Goal: Book appointment/travel/reservation

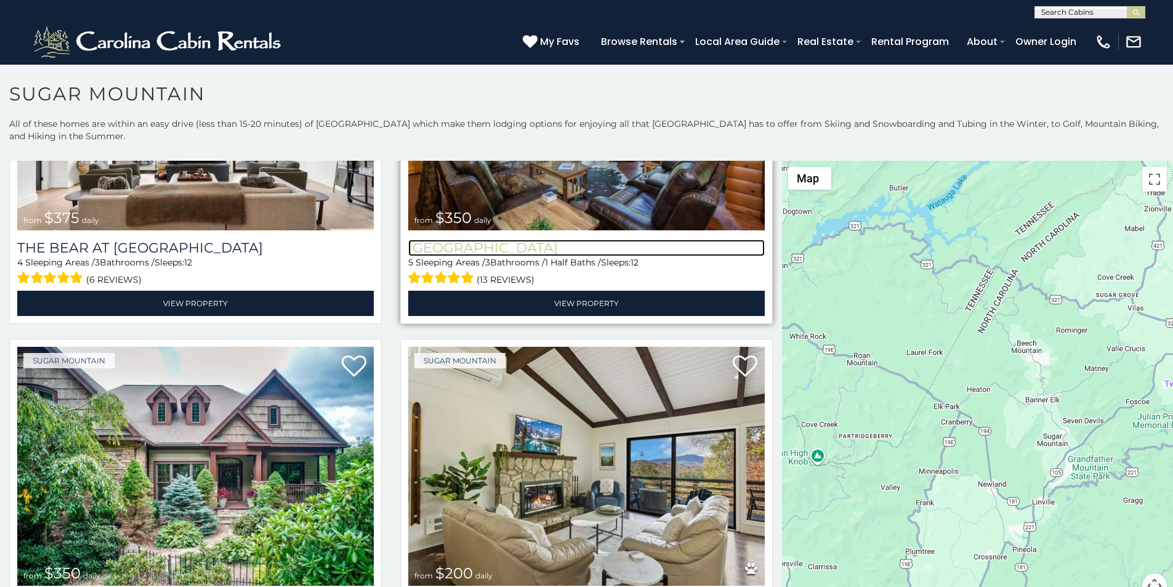
click at [438, 240] on h3 "[GEOGRAPHIC_DATA]" at bounding box center [586, 248] width 357 height 17
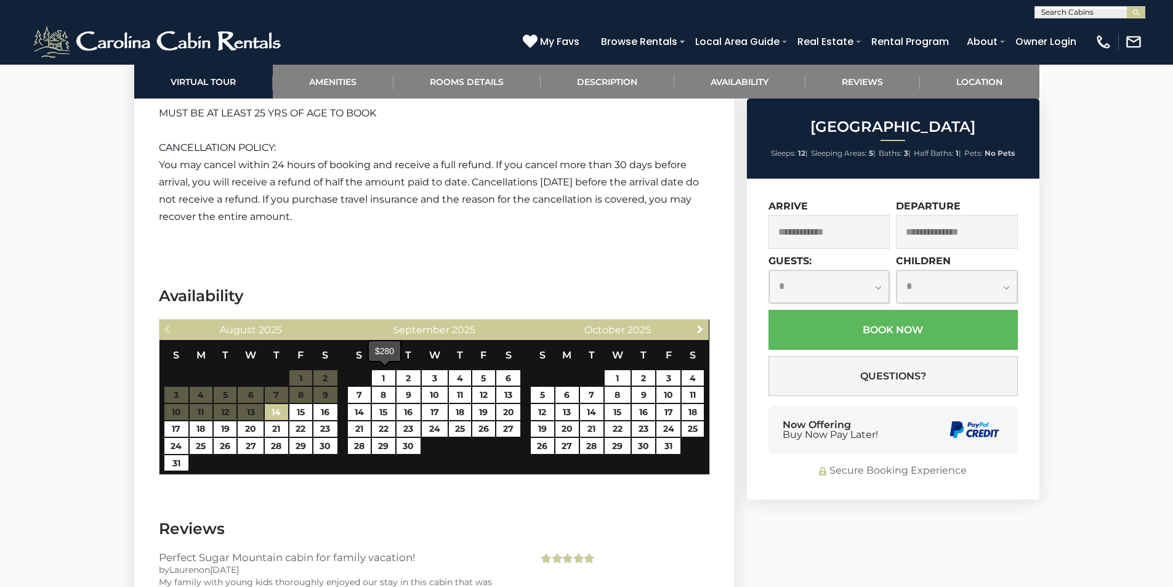
scroll to position [2520, 0]
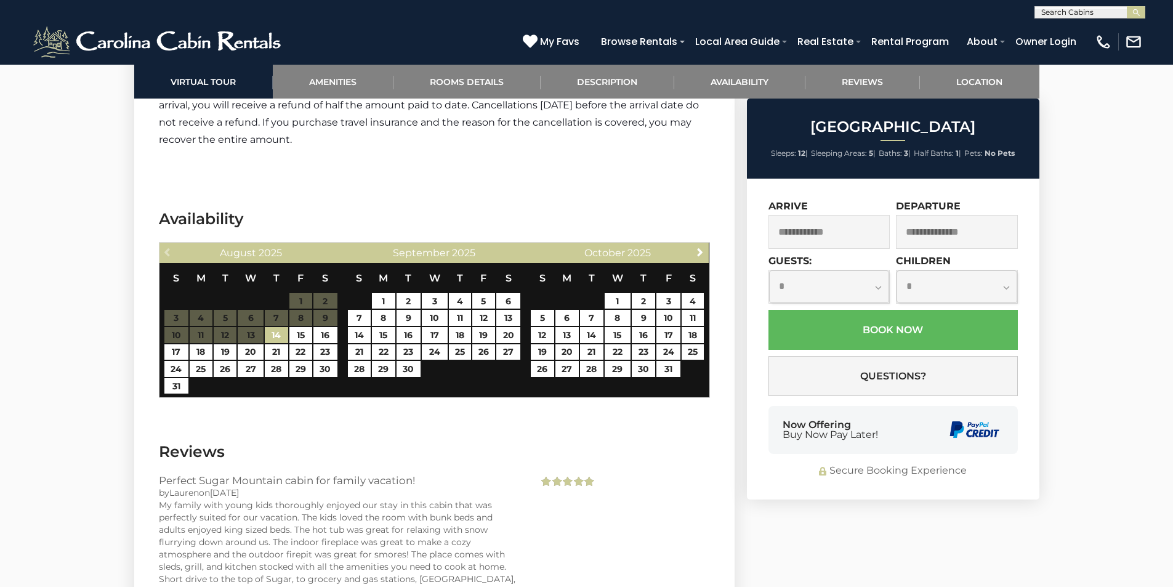
click at [794, 436] on span "Buy Now Pay Later!" at bounding box center [830, 435] width 95 height 10
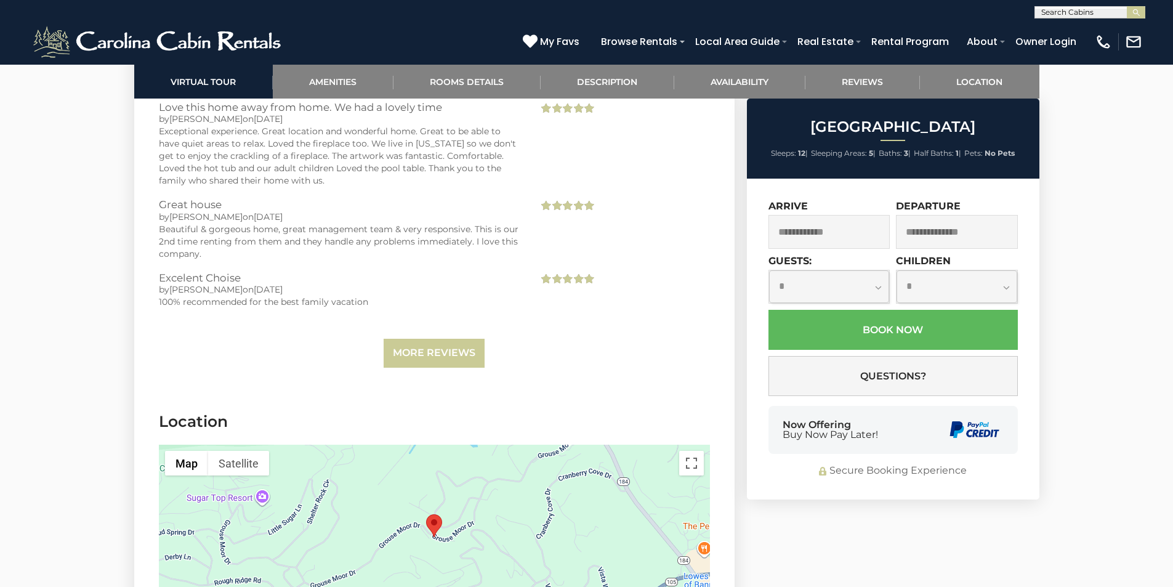
scroll to position [3054, 0]
click at [909, 438] on div "Now Offering Buy Now Pay Later!" at bounding box center [892, 430] width 249 height 48
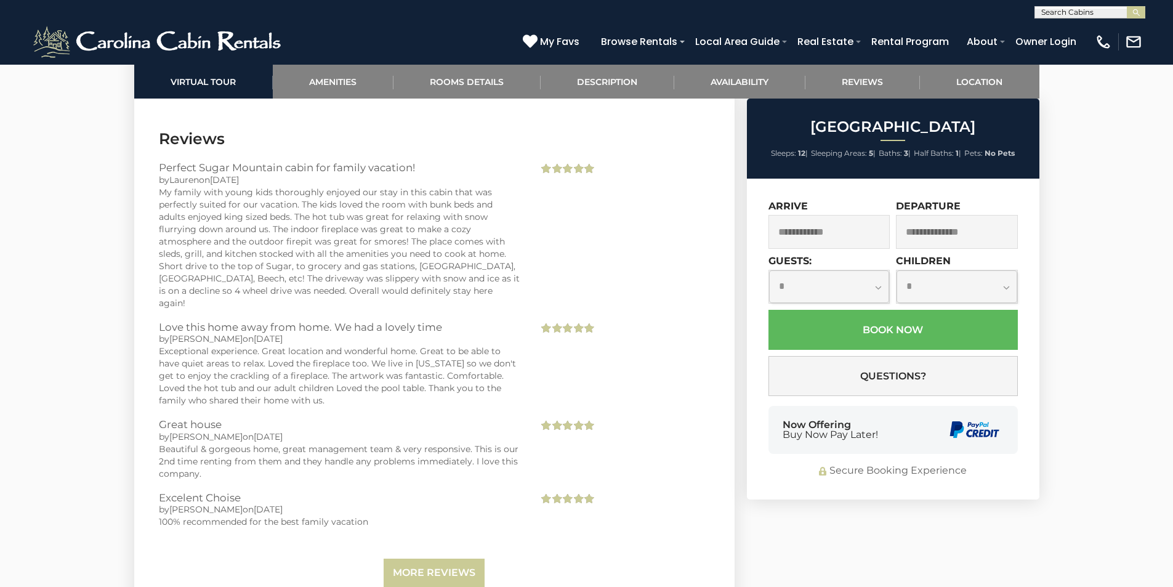
scroll to position [2428, 0]
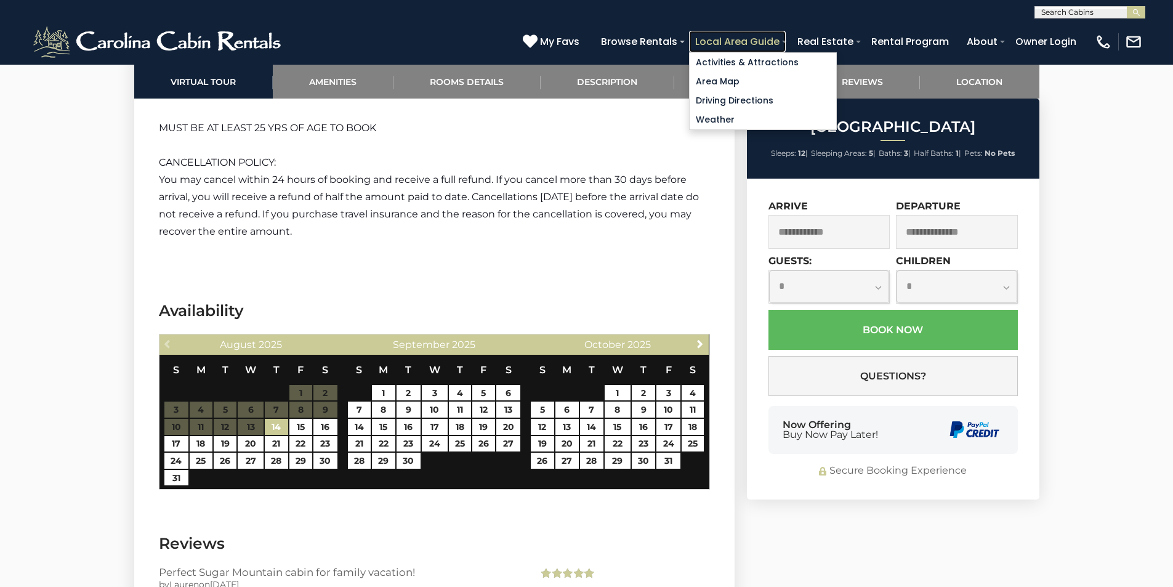
click at [786, 44] on link "Local Area Guide" at bounding box center [737, 42] width 97 height 22
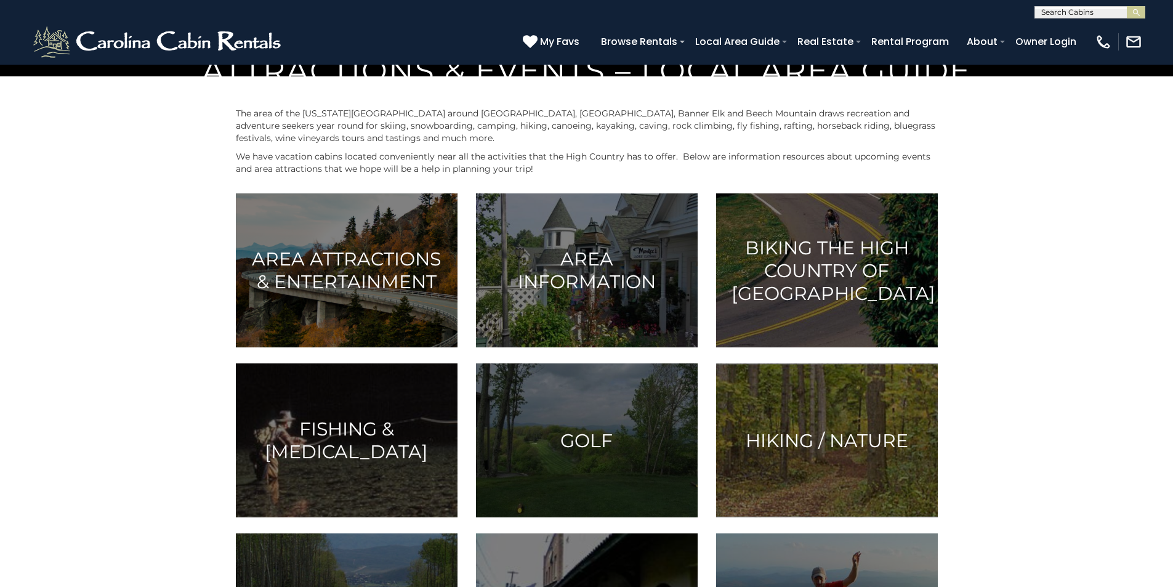
click at [13, 41] on div "(828) 295-6000 My Favs Browse Rentals Local Area Guide Activities & Attractions…" at bounding box center [586, 41] width 1173 height 46
click at [945, 36] on link "Rental Program" at bounding box center [910, 42] width 90 height 22
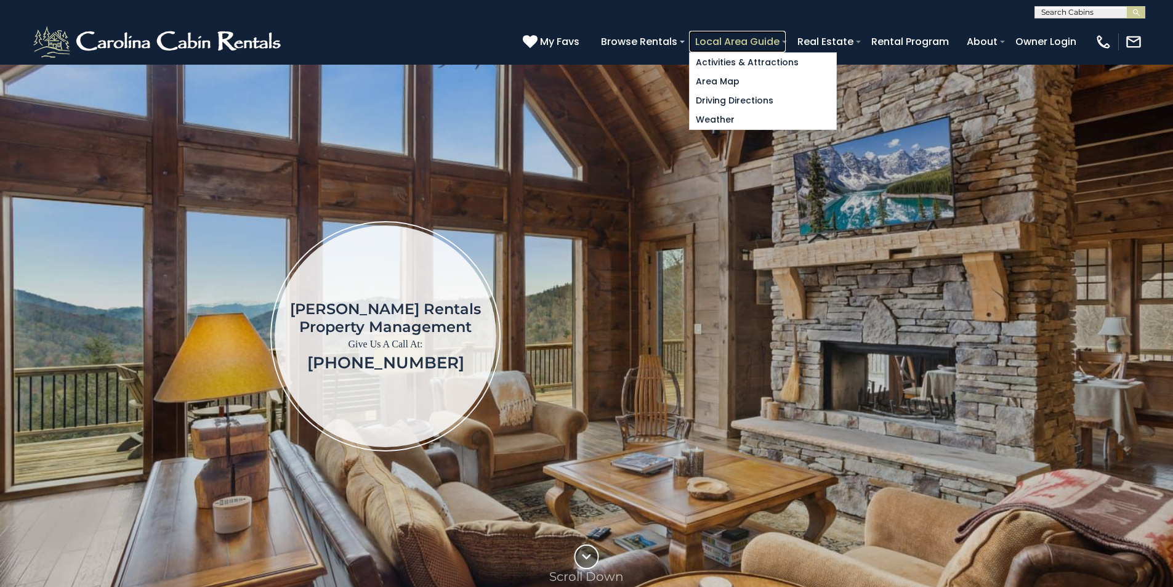
click at [786, 34] on link "Local Area Guide" at bounding box center [737, 42] width 97 height 22
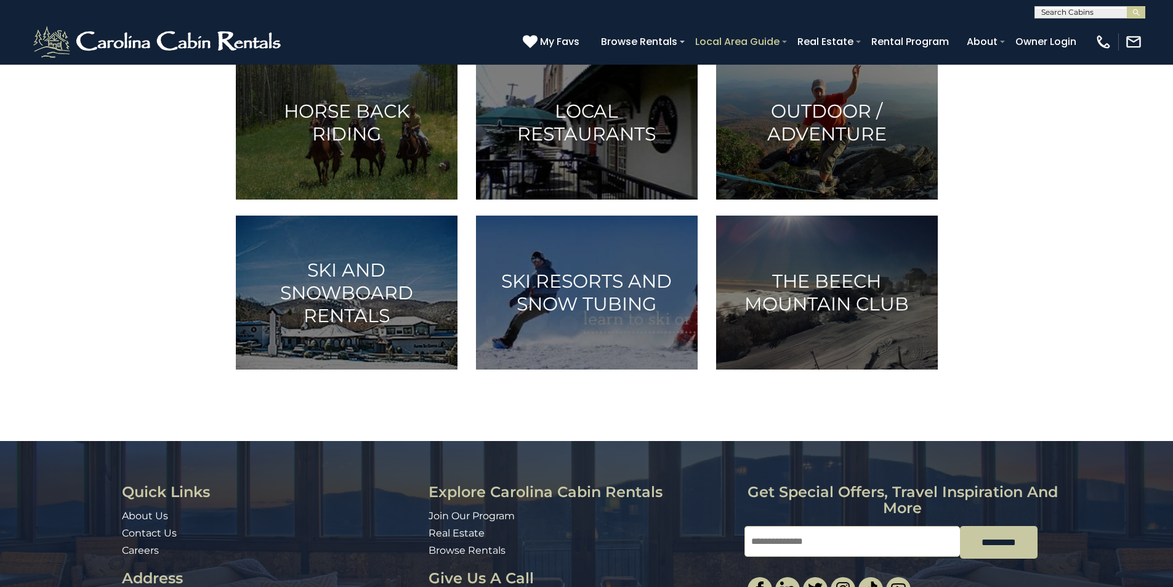
scroll to position [565, 0]
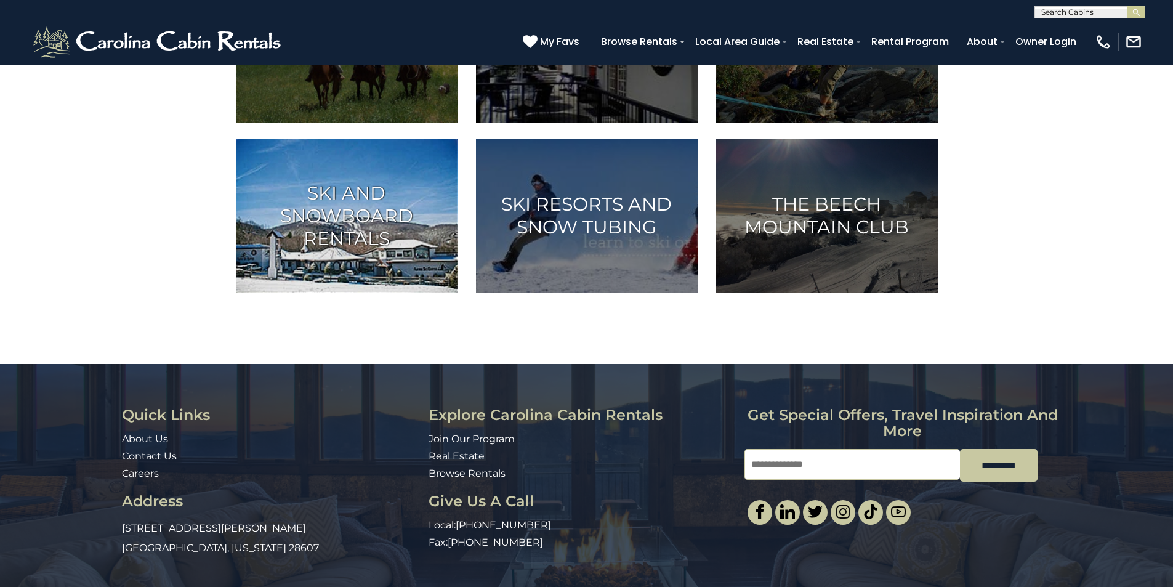
click at [326, 250] on h3 "Ski and Snowboard Rentals" at bounding box center [346, 216] width 191 height 68
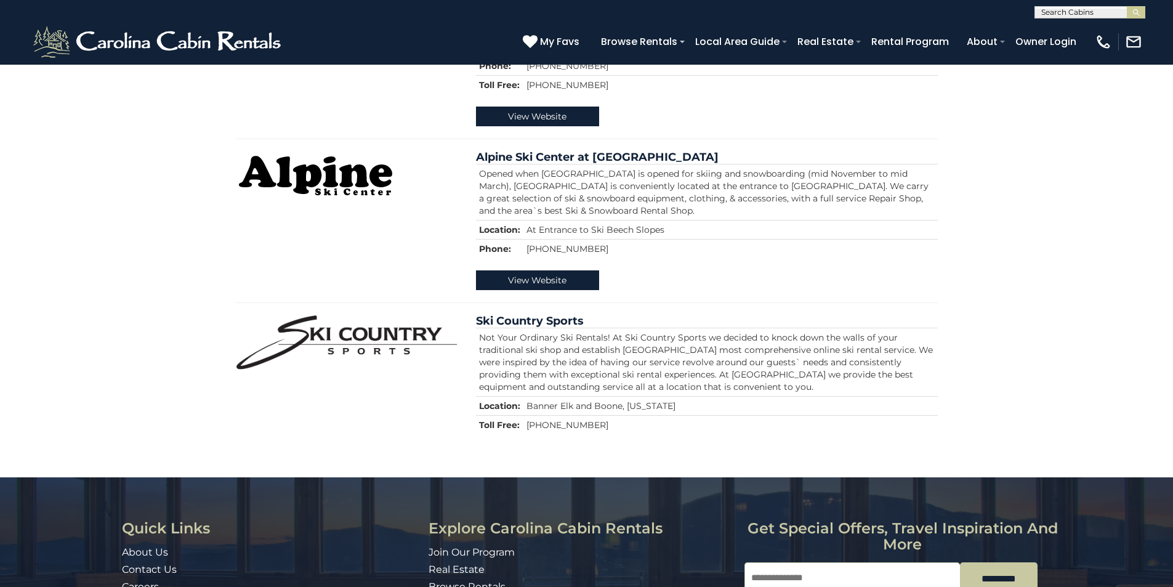
scroll to position [744, 0]
